Goal: Task Accomplishment & Management: Complete application form

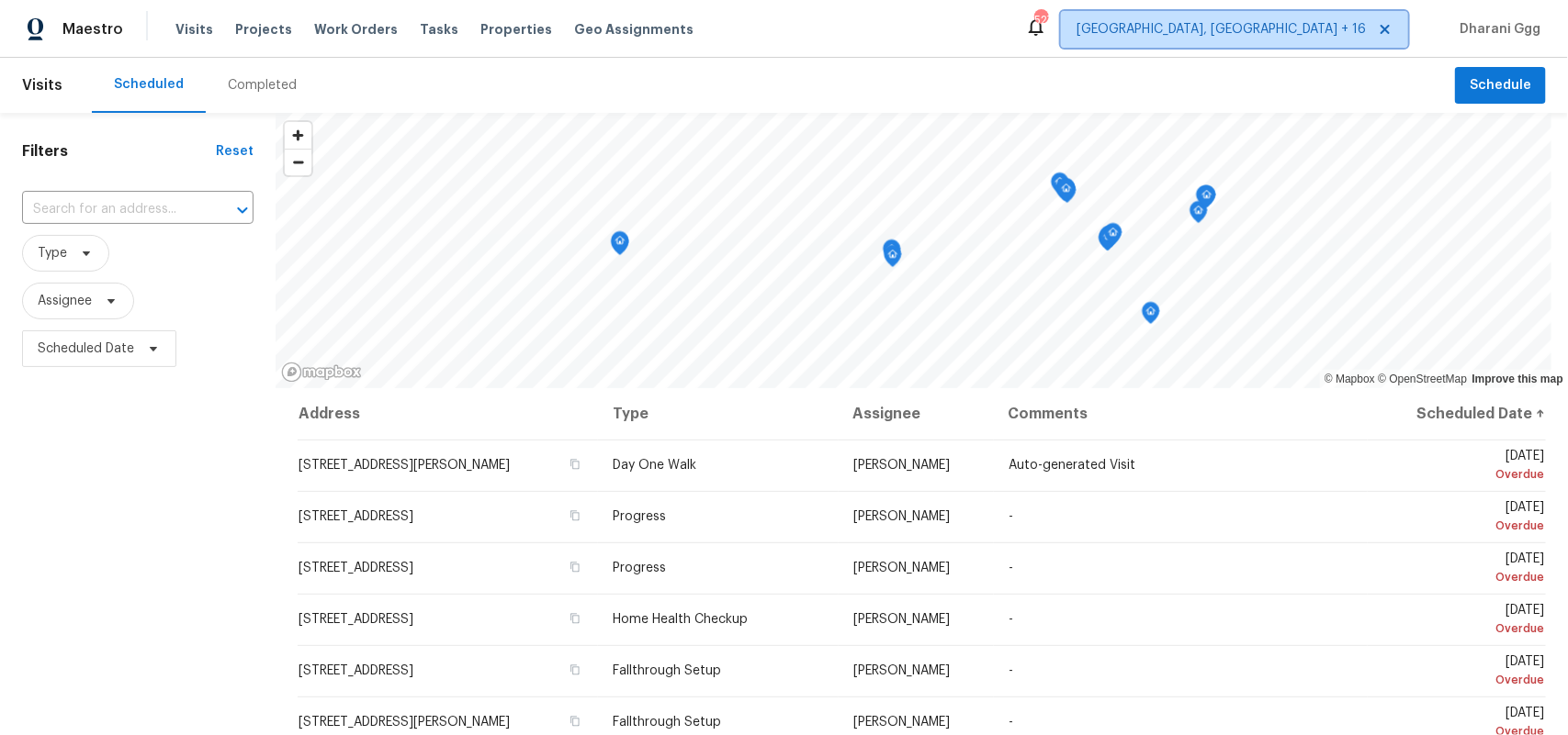
click at [1274, 34] on span "[GEOGRAPHIC_DATA], [GEOGRAPHIC_DATA] + 16" at bounding box center [1221, 30] width 290 height 19
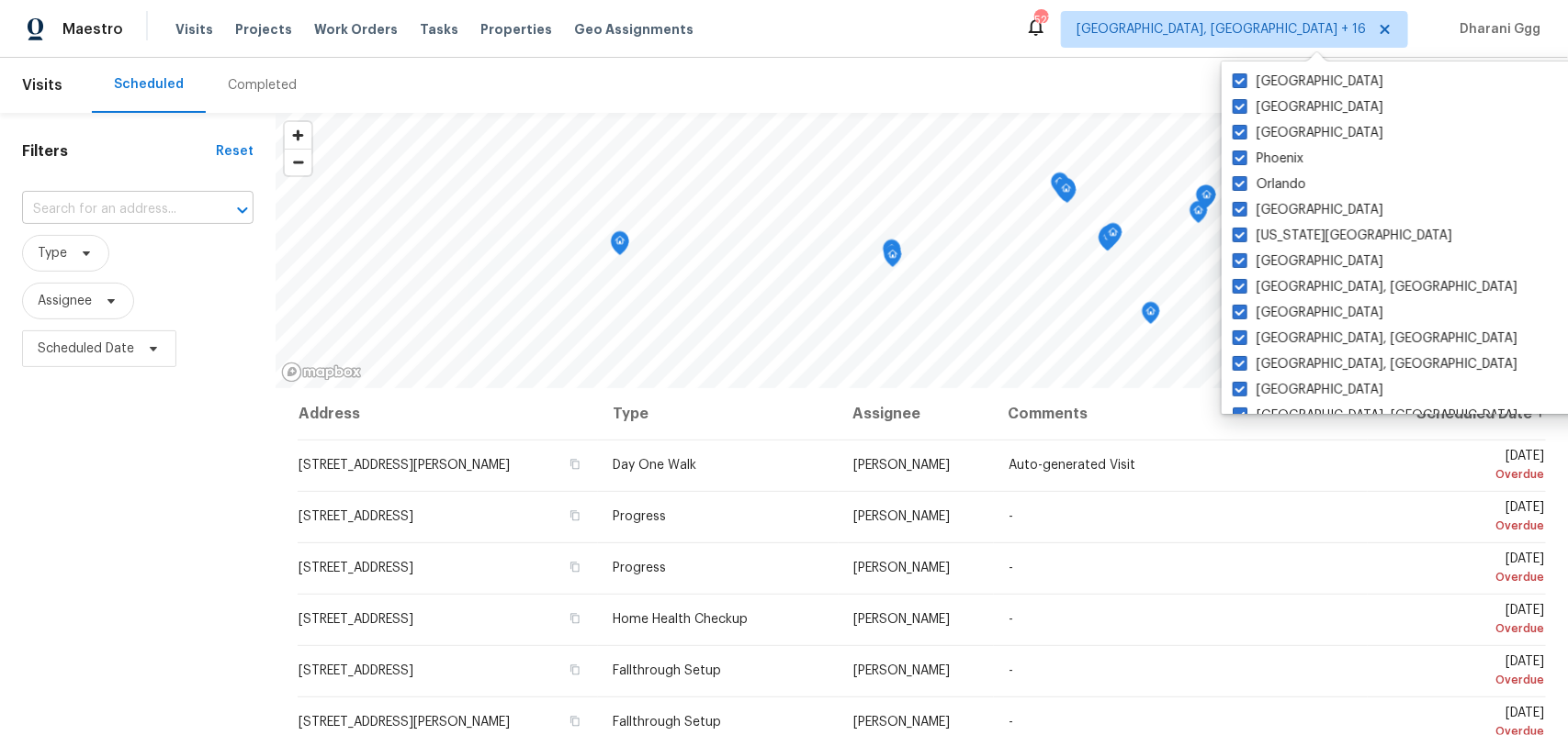
click at [93, 213] on input "text" at bounding box center [112, 209] width 180 height 28
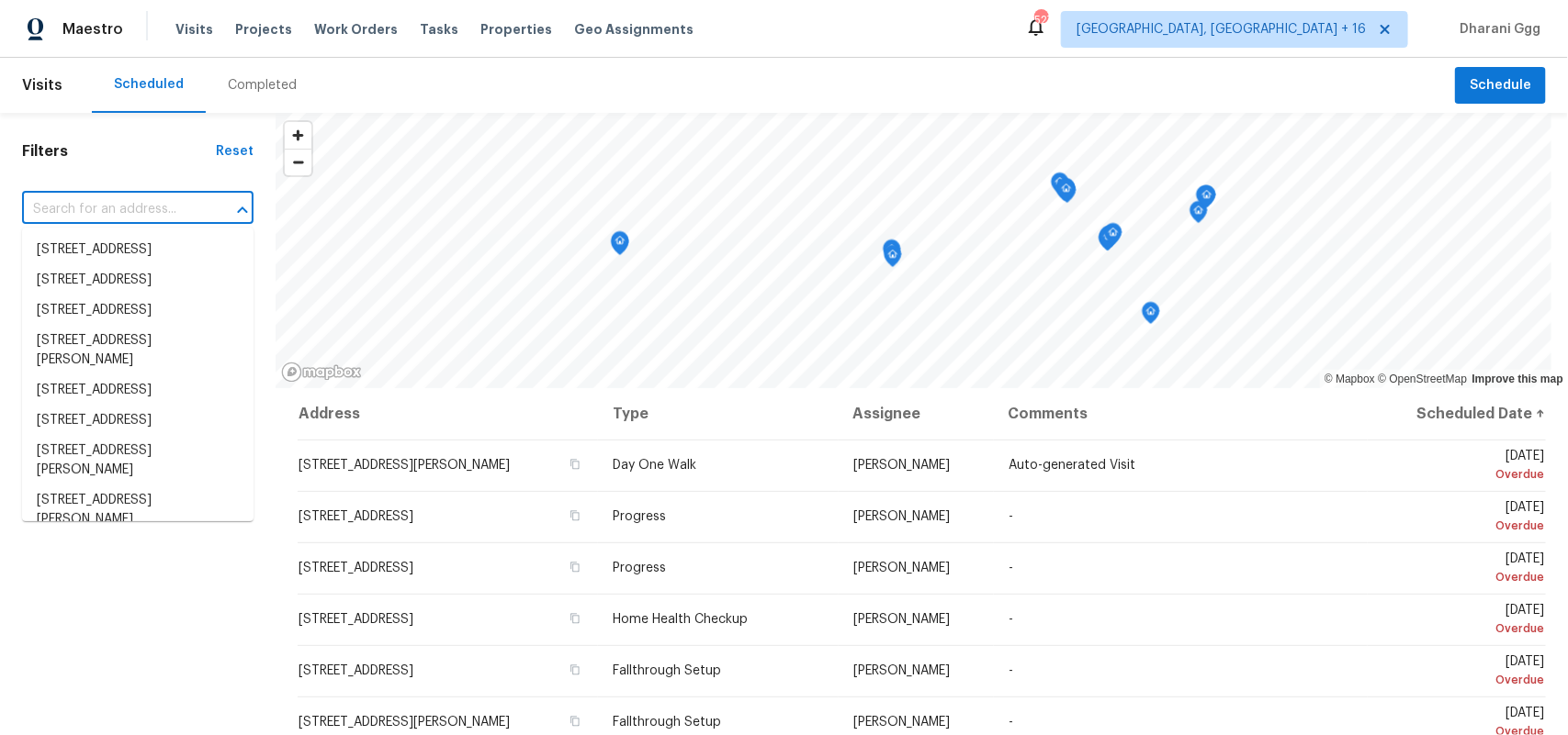
paste input "[STREET_ADDRESS]"
type input "[STREET_ADDRESS]"
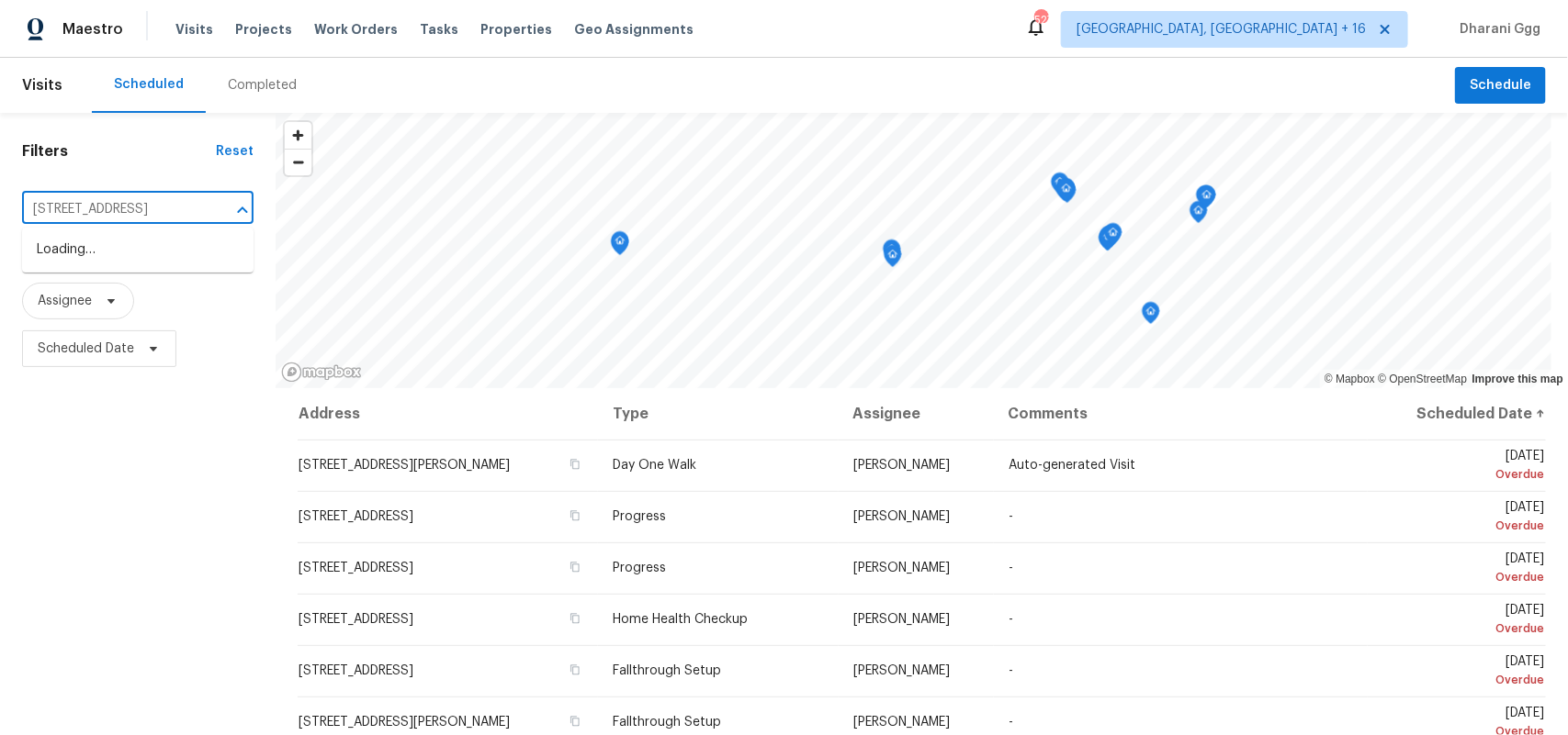
scroll to position [0, 103]
click at [104, 247] on li "[STREET_ADDRESS]" at bounding box center [138, 250] width 232 height 30
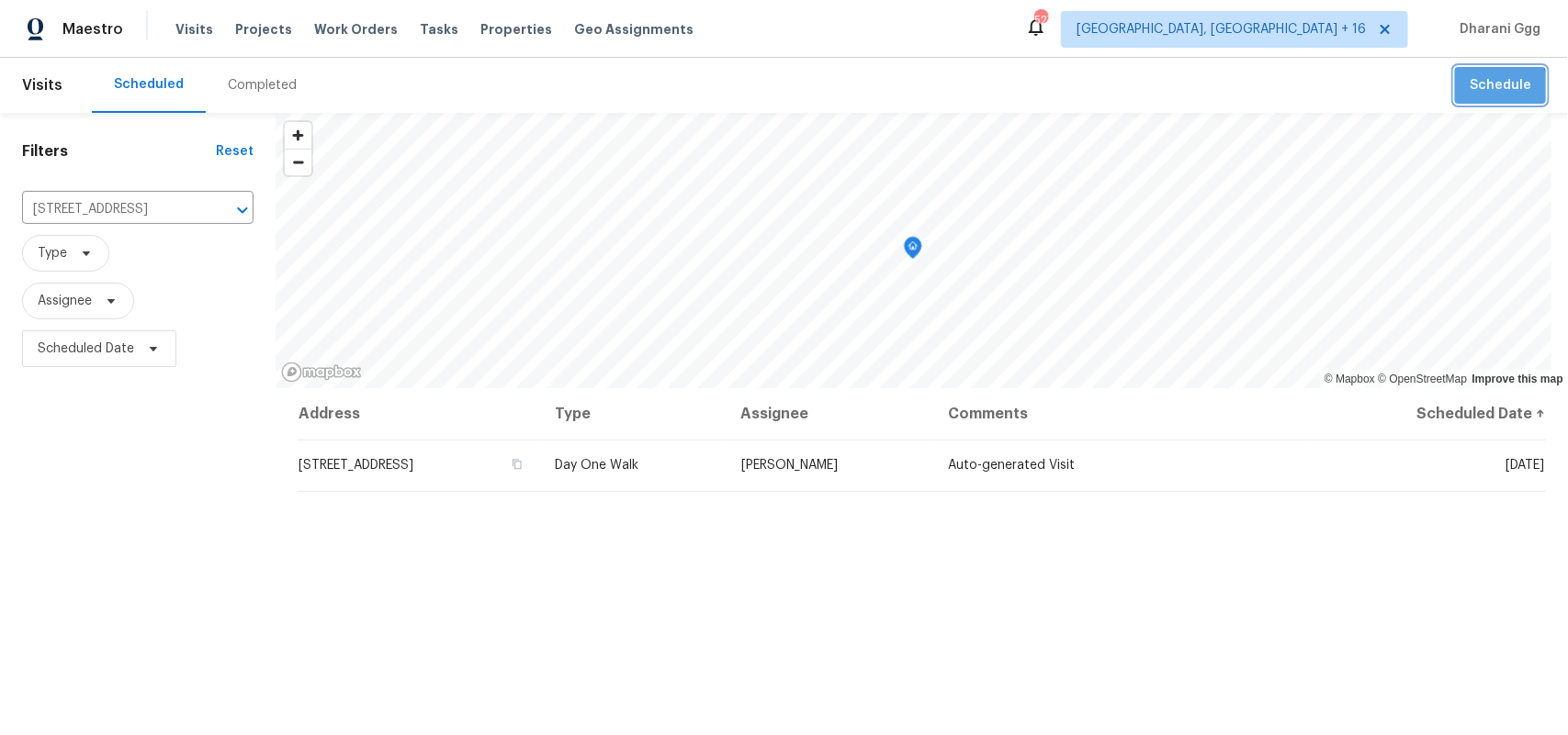
click at [1469, 93] on span "Schedule" at bounding box center [1500, 86] width 62 height 23
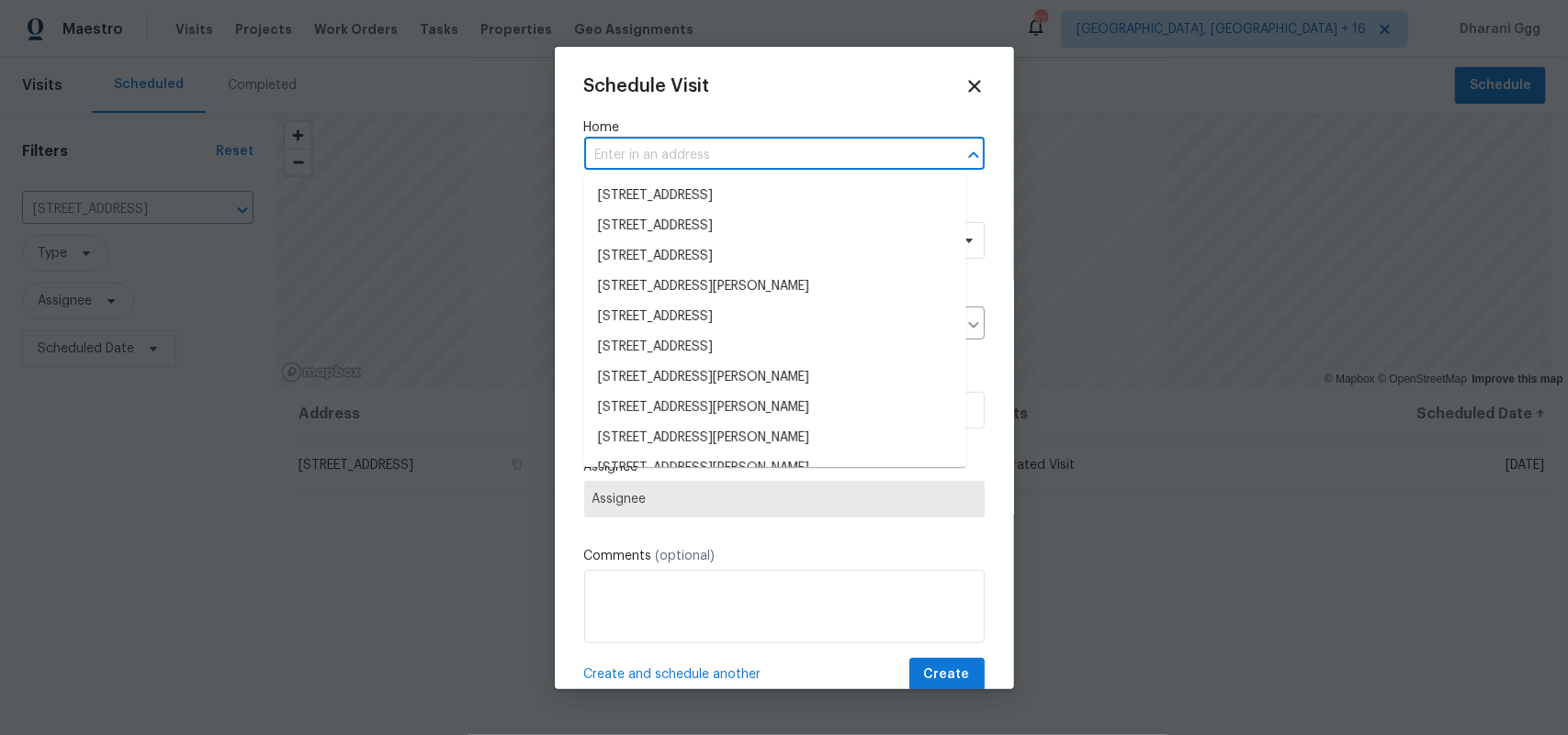
click at [676, 154] on input "text" at bounding box center [758, 155] width 349 height 28
paste input "[STREET_ADDRESS]"
type input "[STREET_ADDRESS]"
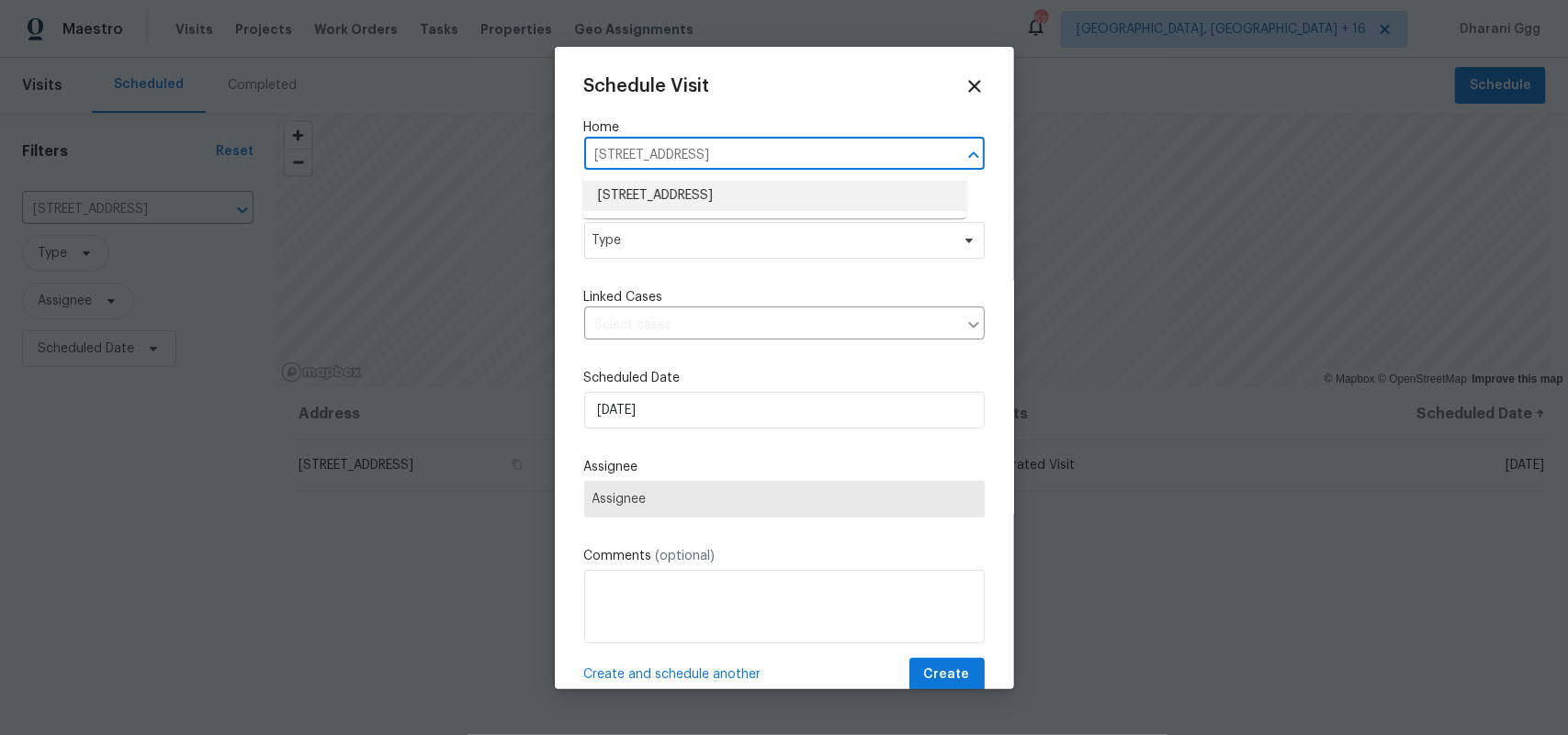
click at [686, 202] on li "[STREET_ADDRESS]" at bounding box center [775, 196] width 383 height 30
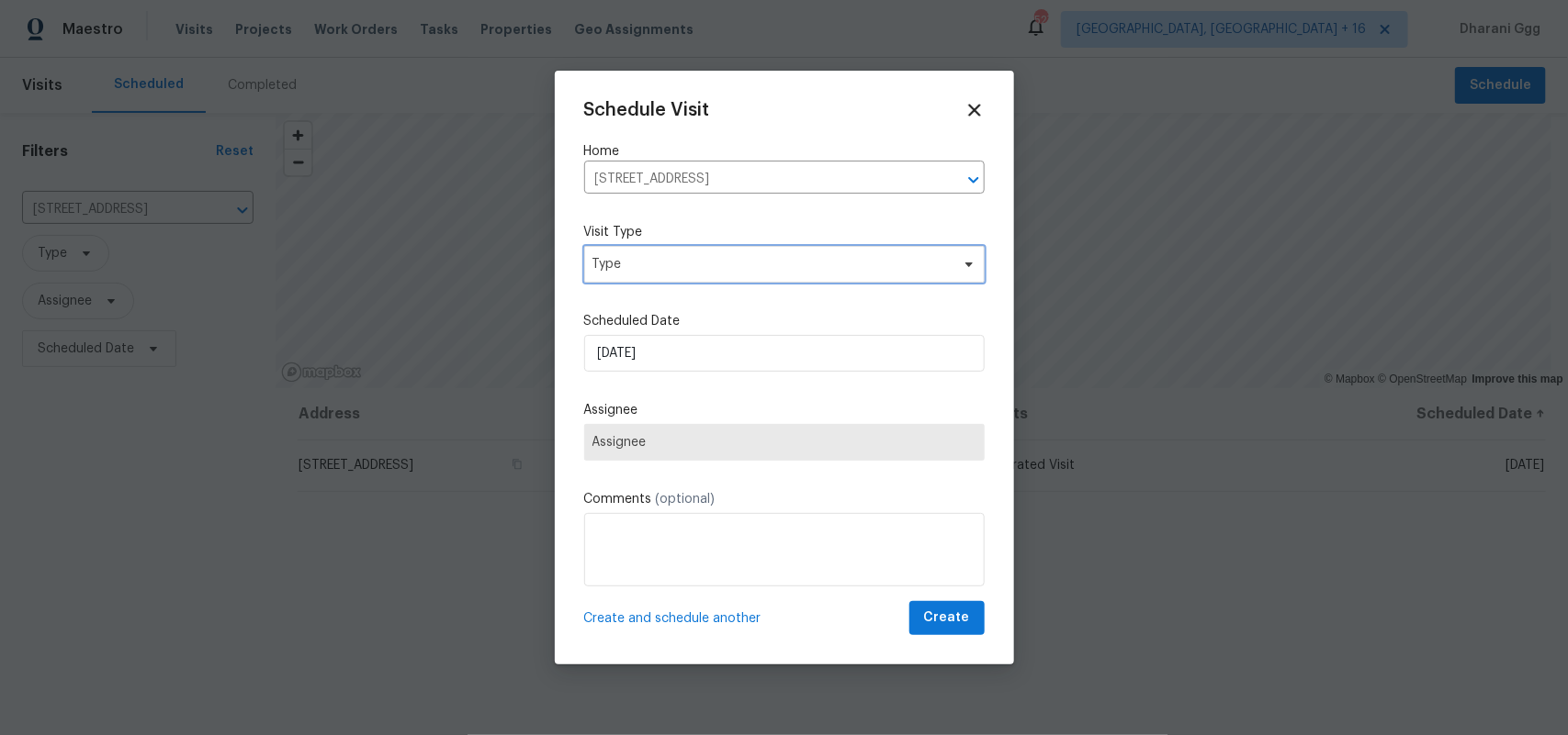
click at [671, 250] on span "Type" at bounding box center [784, 263] width 400 height 36
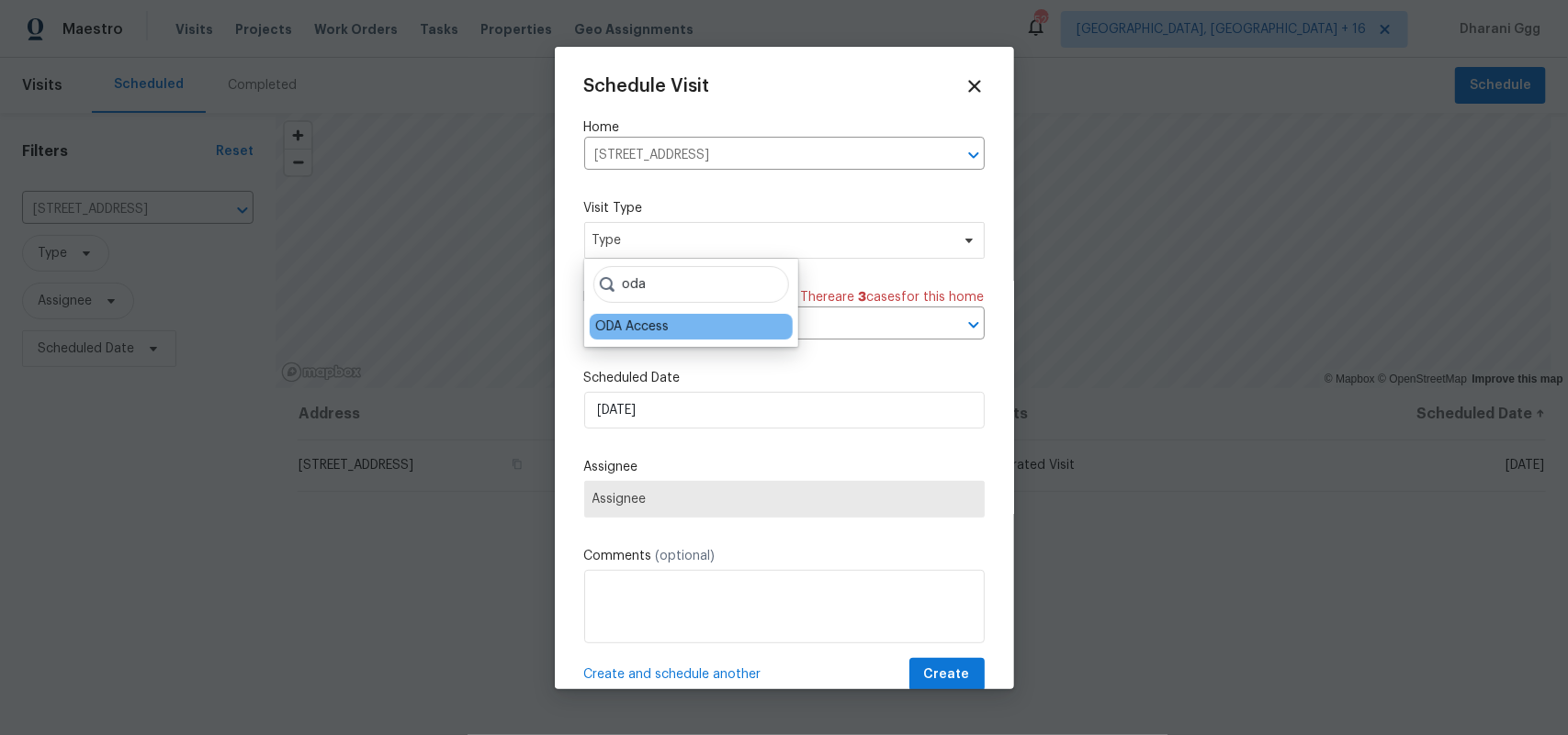
type input "oda"
click at [655, 333] on div "ODA Access" at bounding box center [632, 327] width 74 height 19
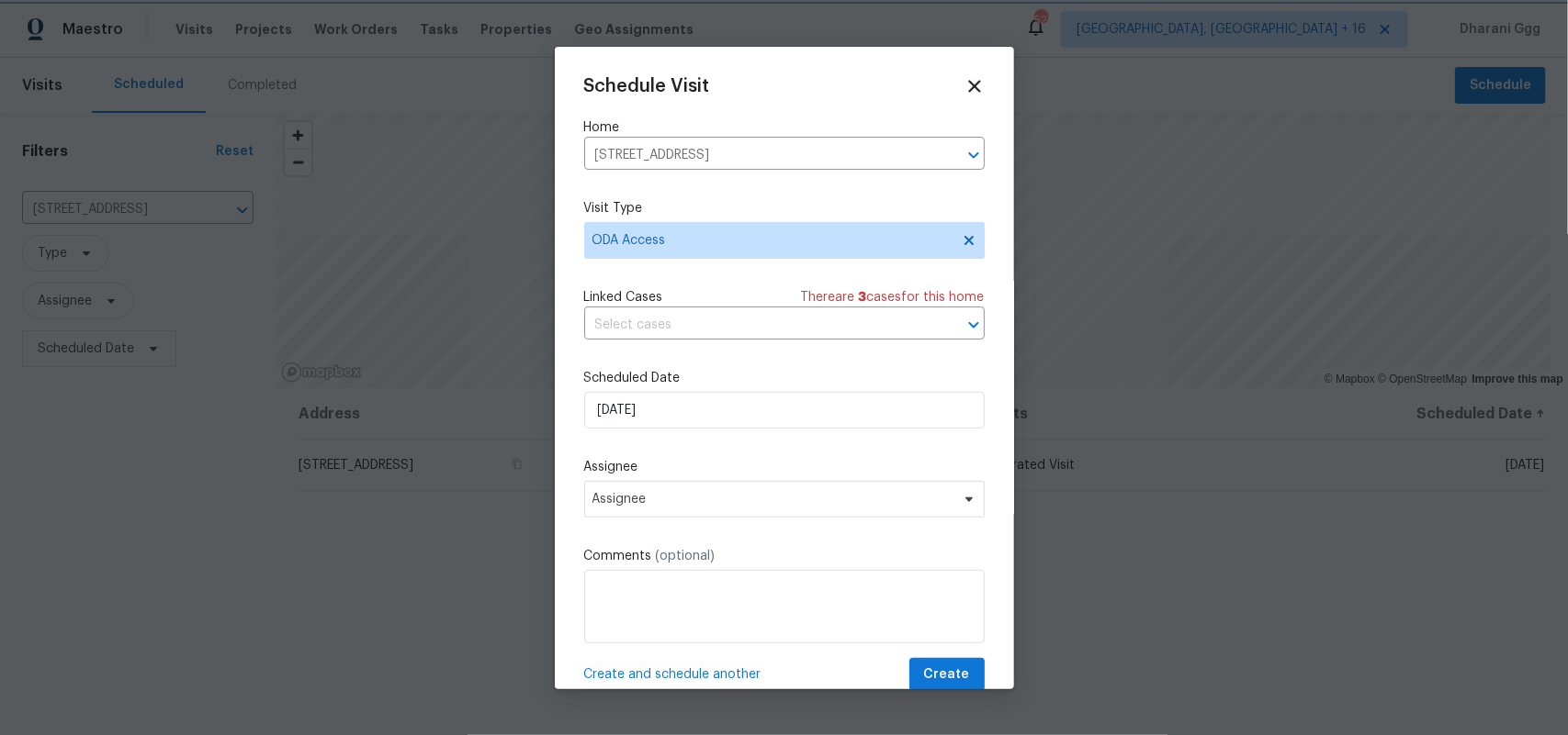
scroll to position [30, 0]
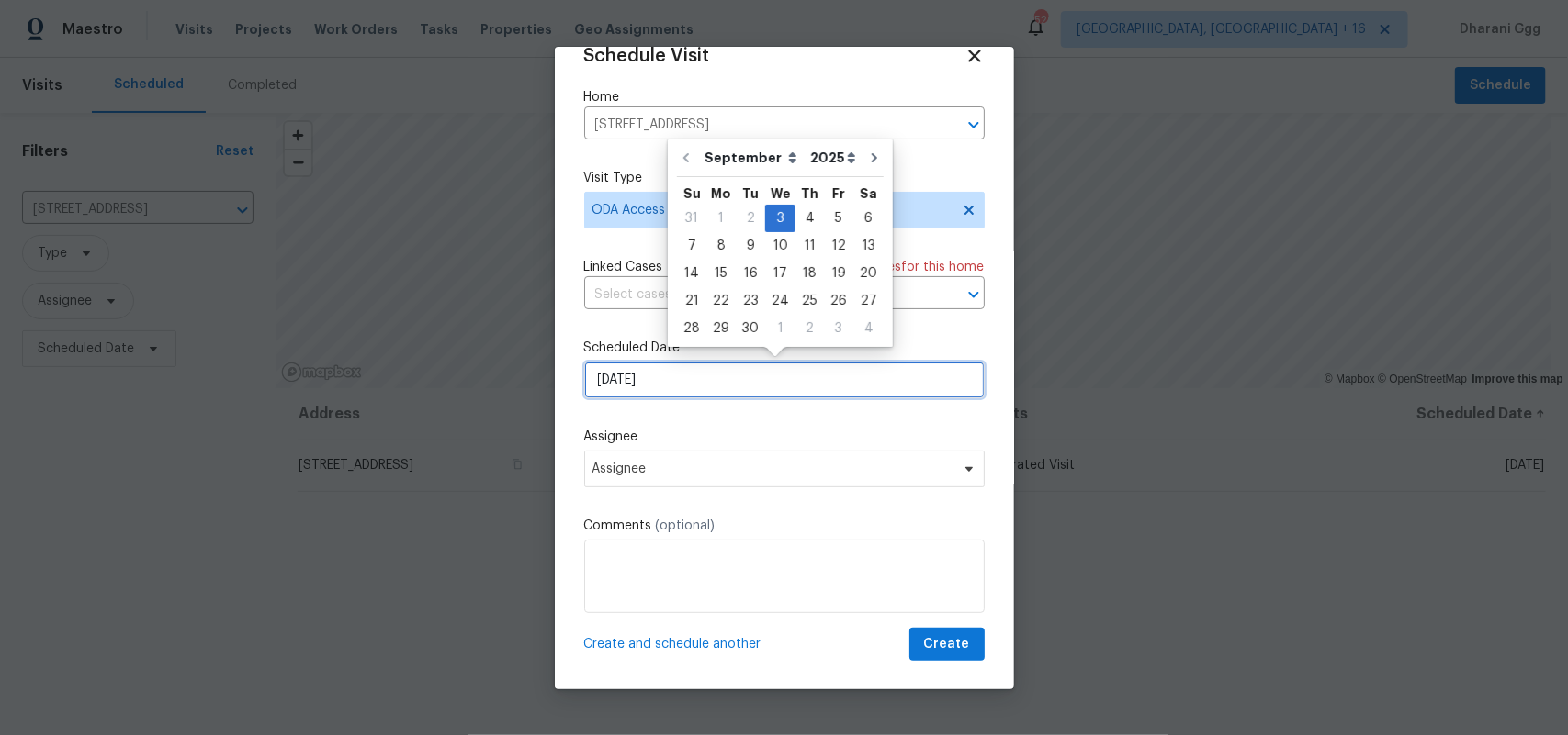
click at [668, 387] on input "[DATE]" at bounding box center [784, 379] width 400 height 36
click at [712, 299] on div "22" at bounding box center [720, 302] width 29 height 26
type input "[DATE]"
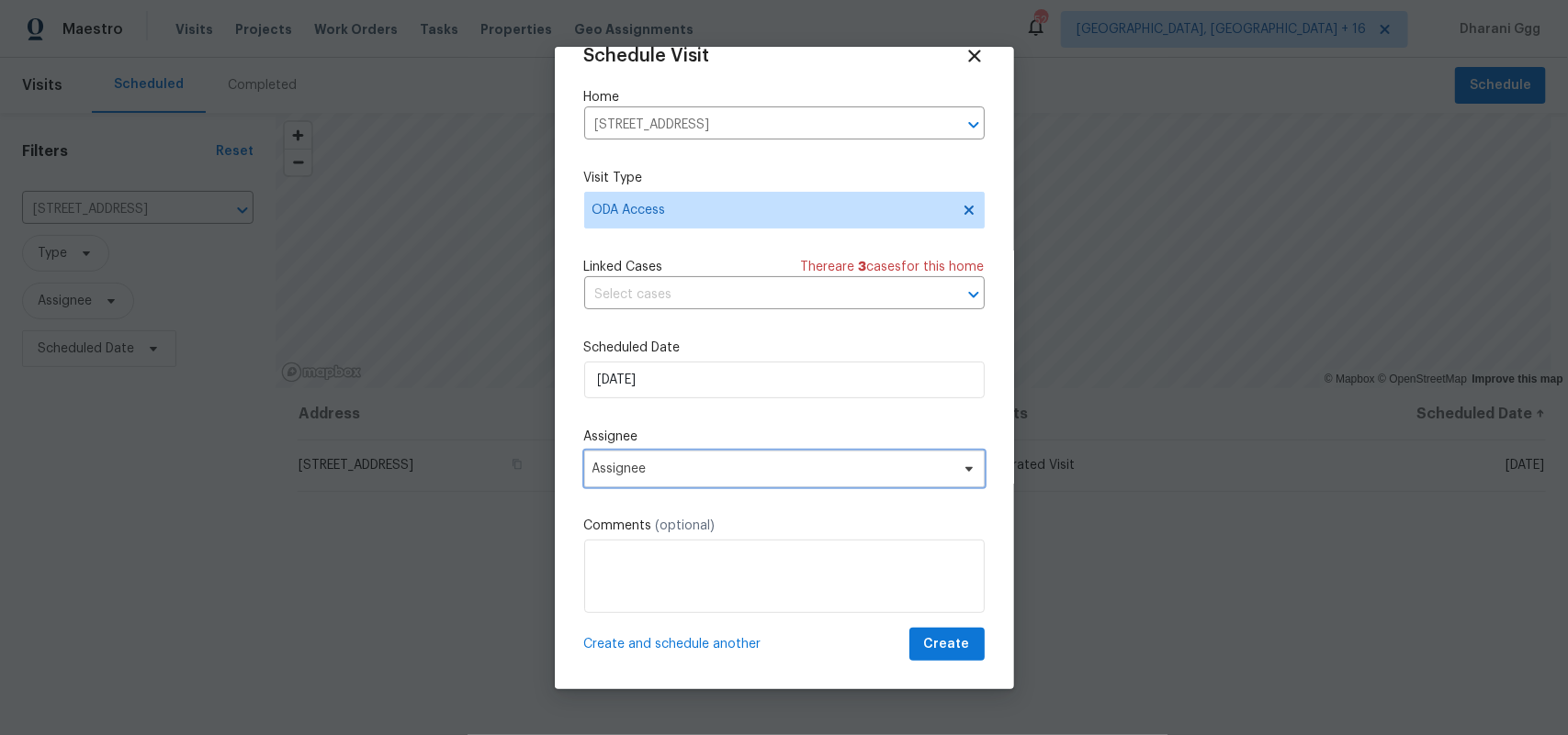
click at [649, 473] on span "Assignee" at bounding box center [772, 469] width 360 height 15
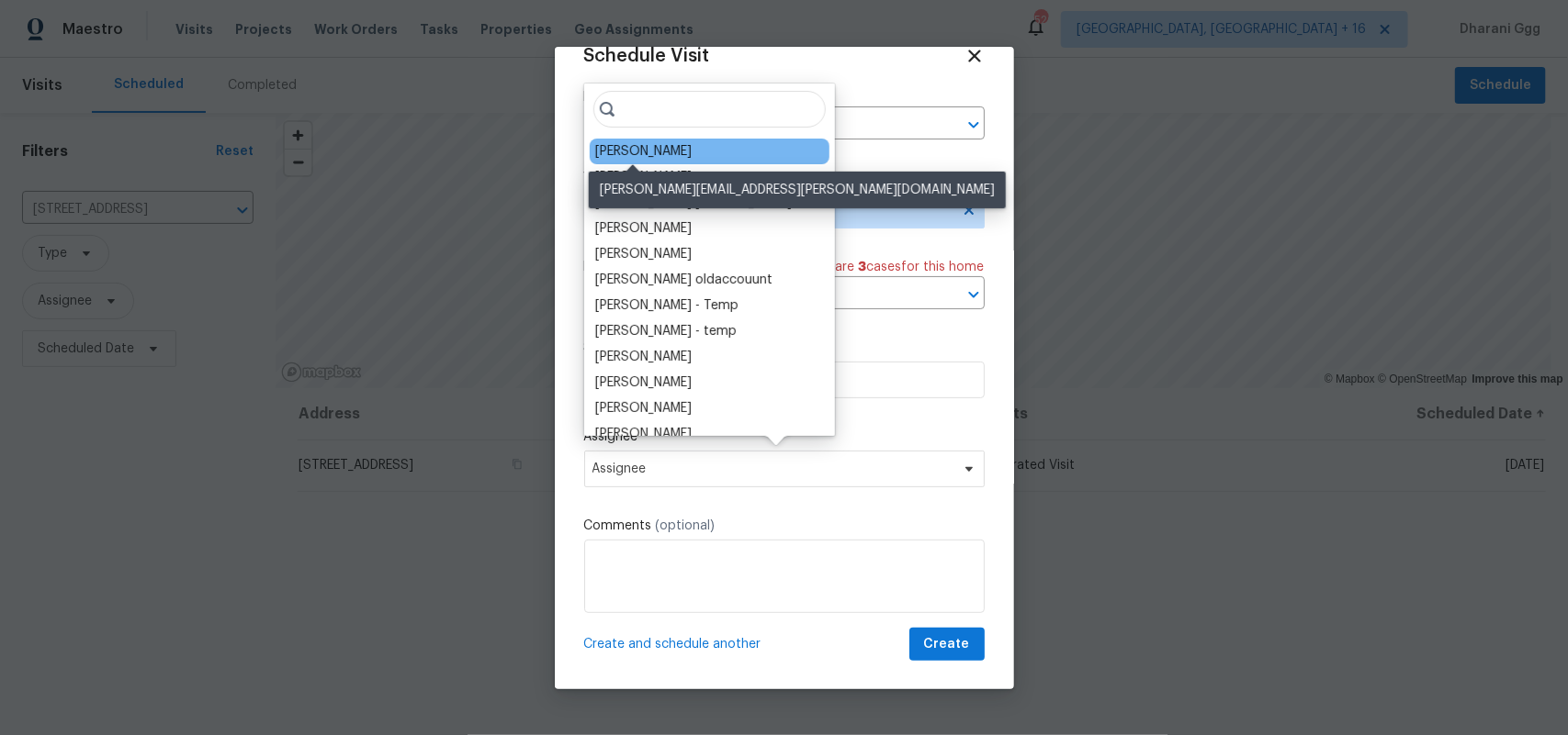
click at [649, 153] on div "[PERSON_NAME]" at bounding box center [643, 151] width 96 height 19
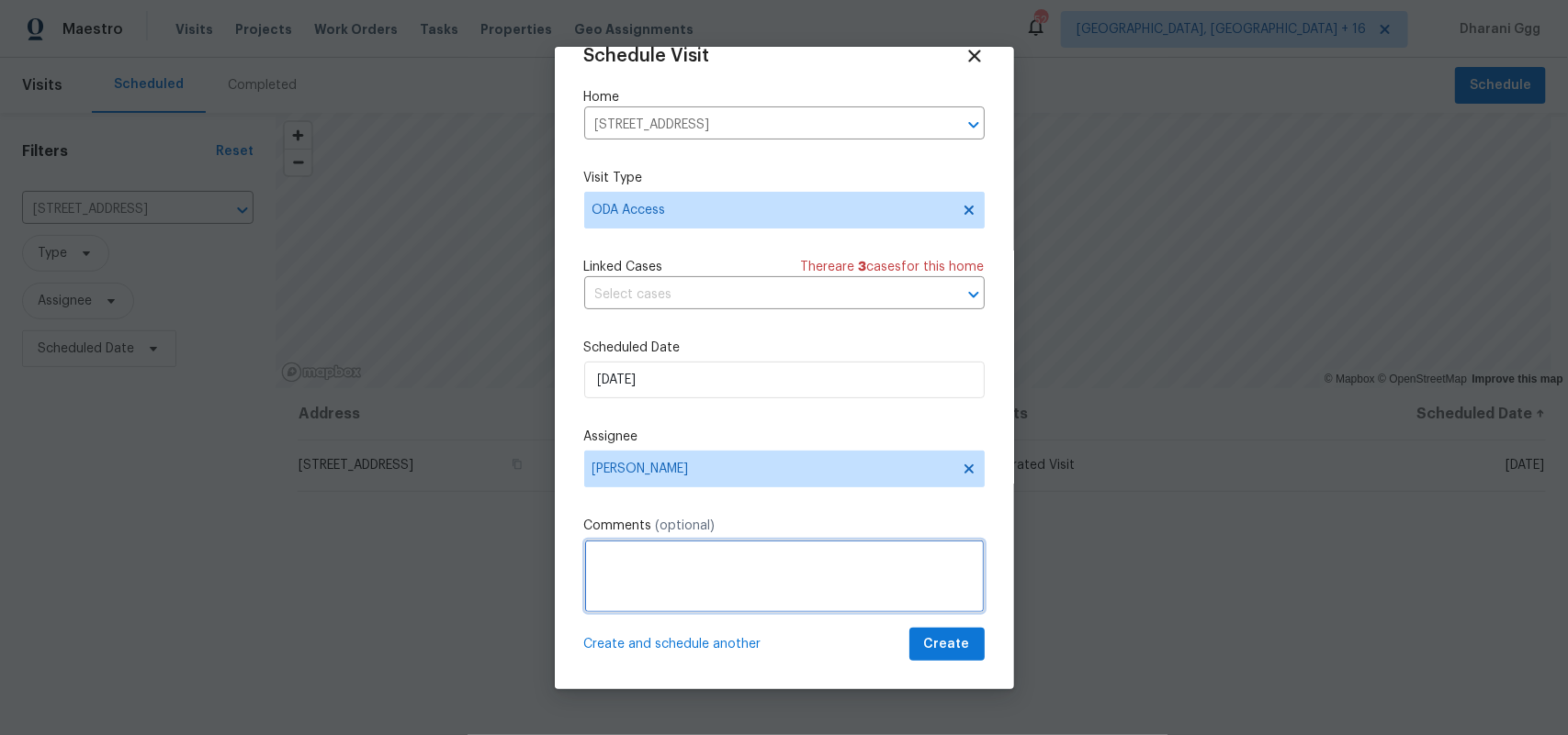
click at [626, 578] on textarea at bounding box center [784, 576] width 400 height 74
paste textarea "Hi! Can you please: *Ensure a lockbox is installed with keys inside so the REIT…"
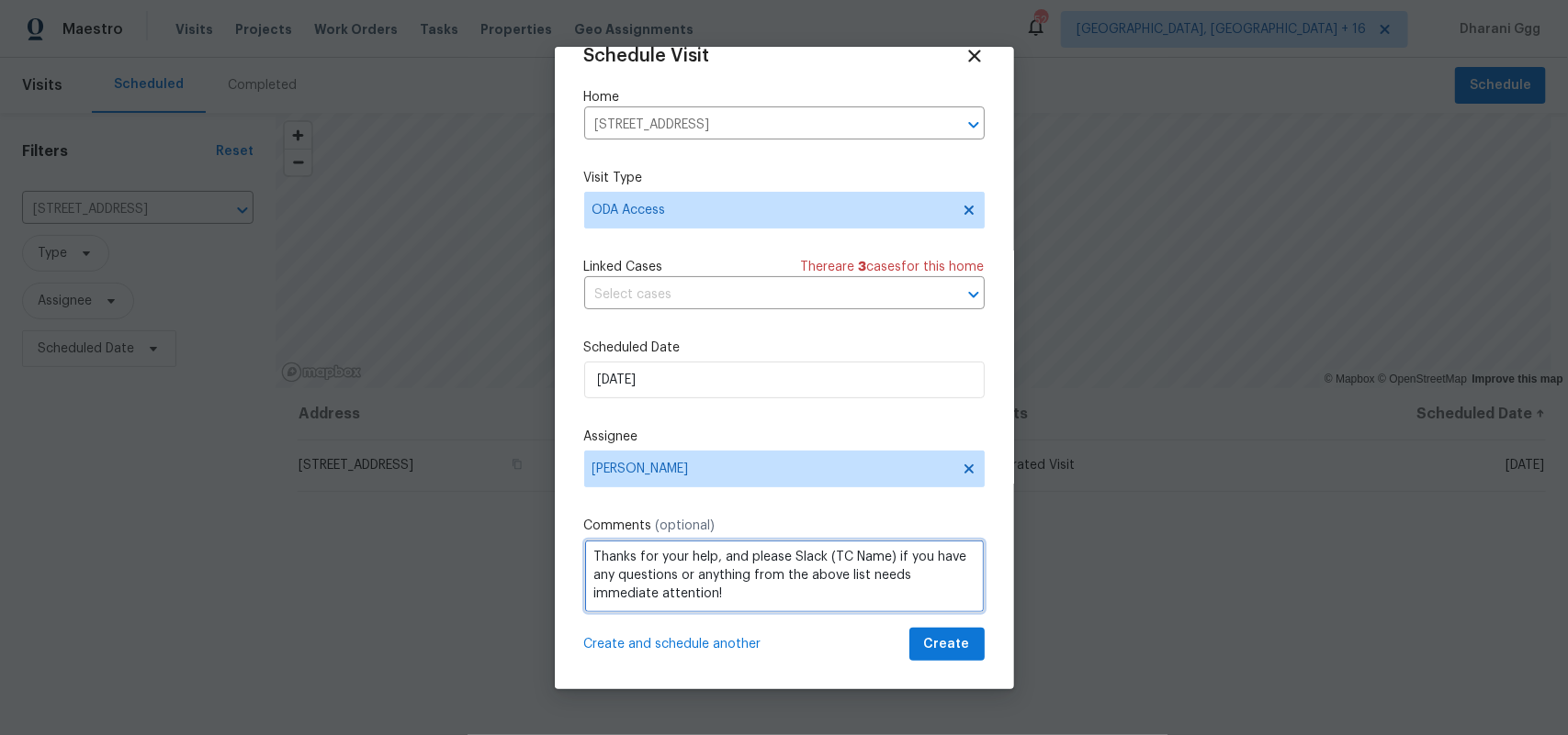
click at [889, 566] on textarea "Hi! Can you please: *Ensure a lockbox is installed with keys inside so the REIT…" at bounding box center [784, 576] width 400 height 74
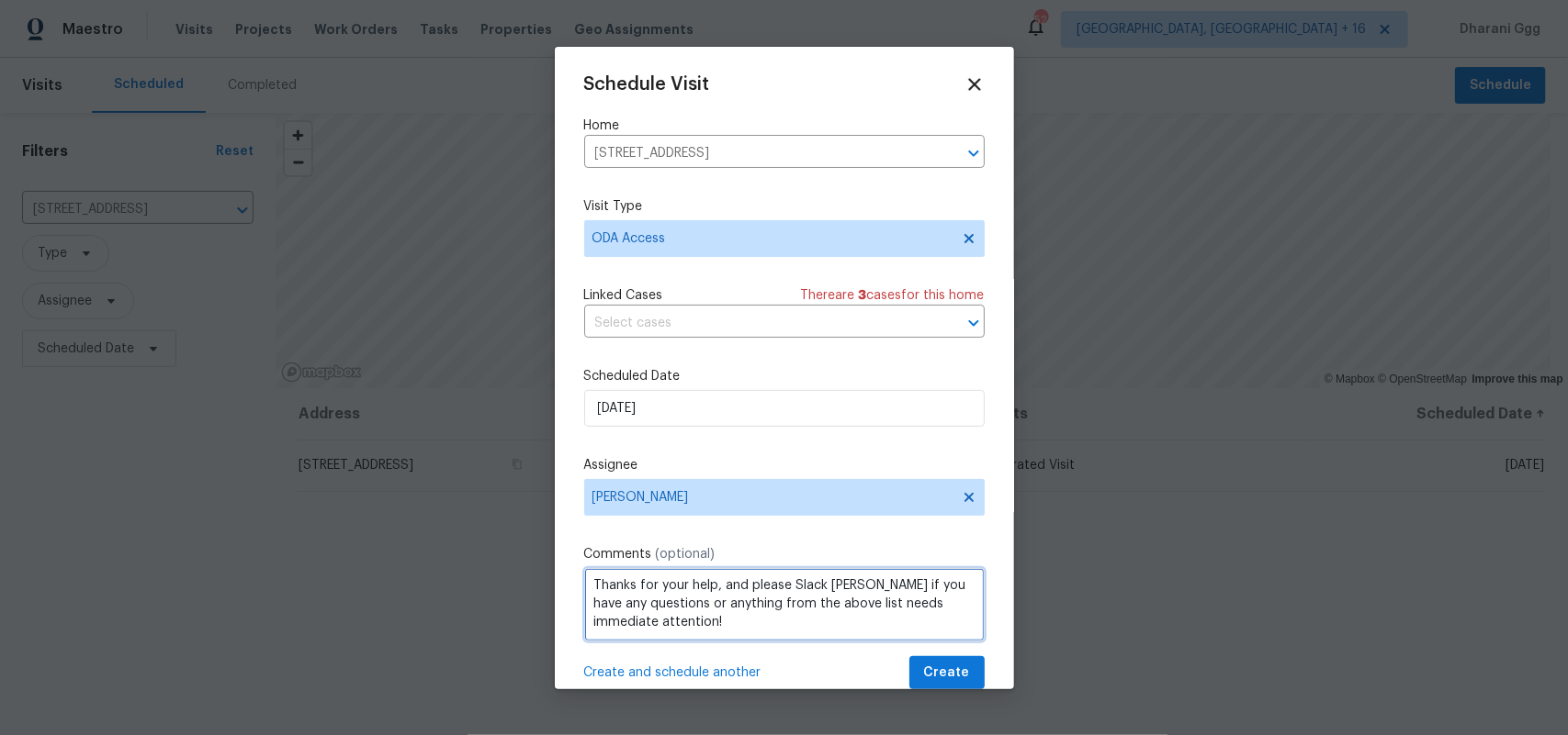
scroll to position [0, 0]
type textarea "Hi! Can you please: *Ensure a lockbox is installed with keys inside so the REIT…"
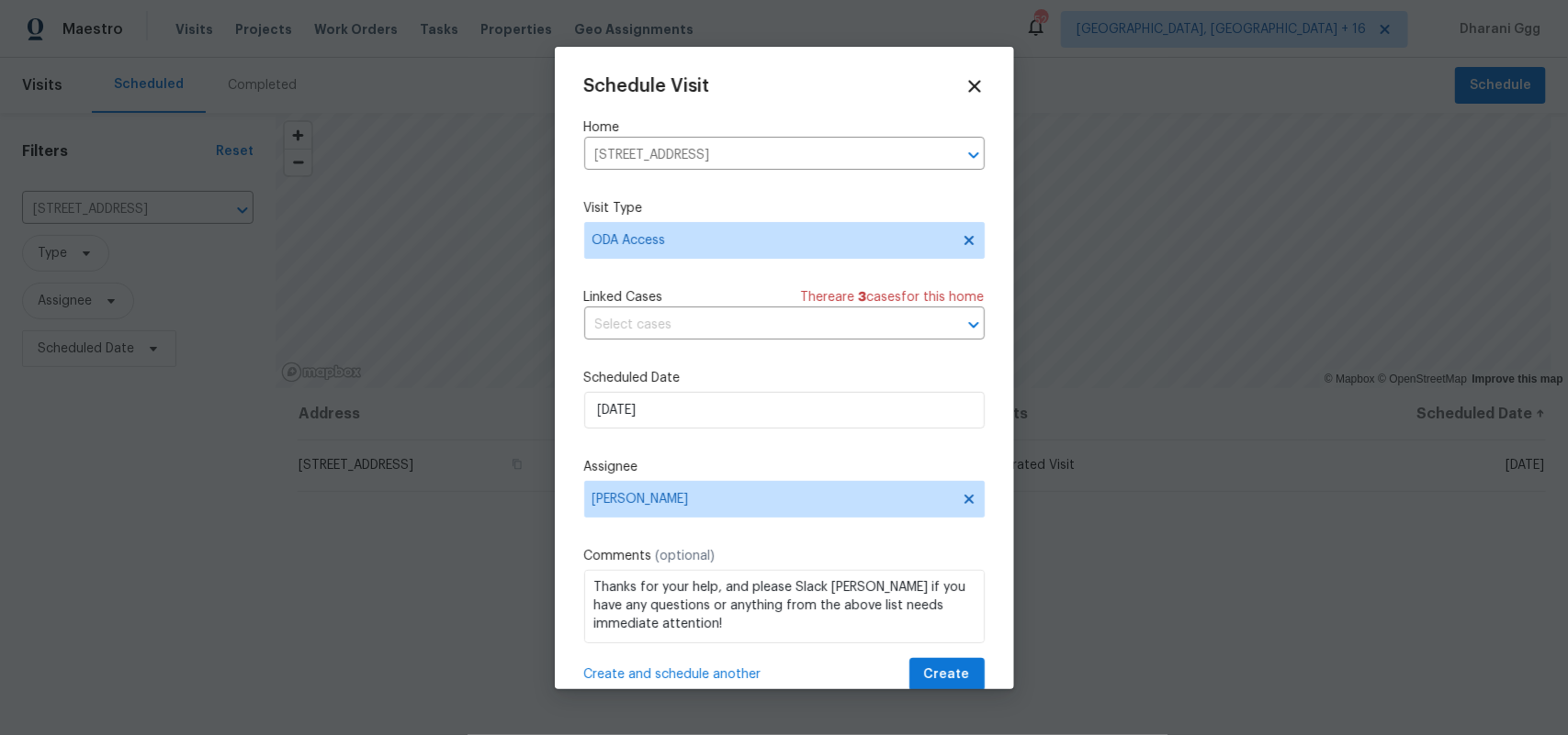
scroll to position [30, 0]
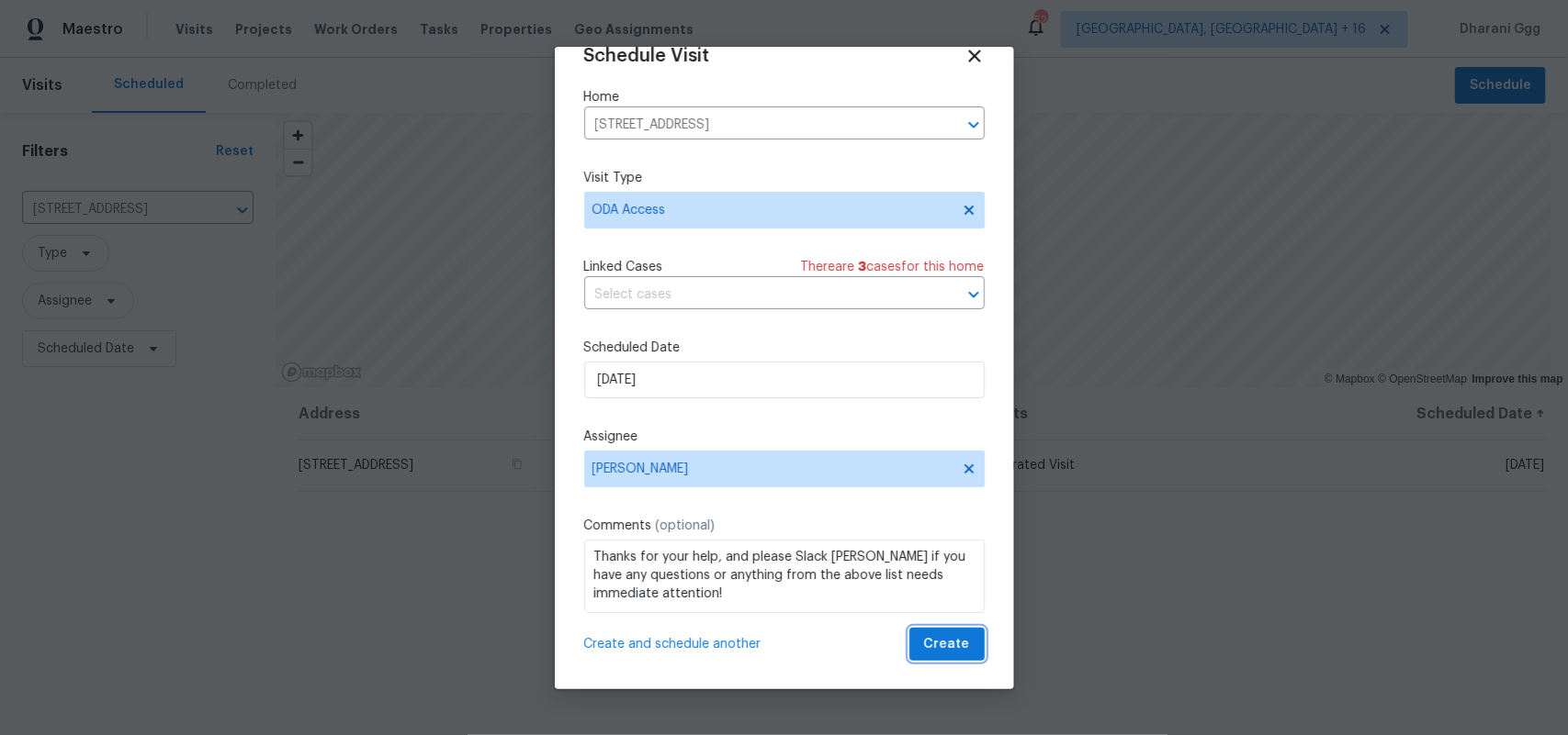
click at [924, 641] on span "Create" at bounding box center [947, 644] width 46 height 23
